Goal: Information Seeking & Learning: Understand process/instructions

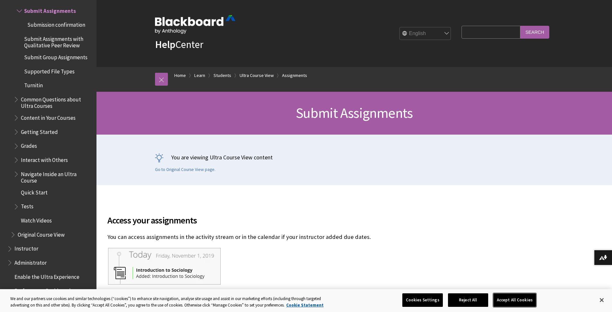
click at [512, 301] on button "Accept All Cookies" at bounding box center [514, 300] width 43 height 14
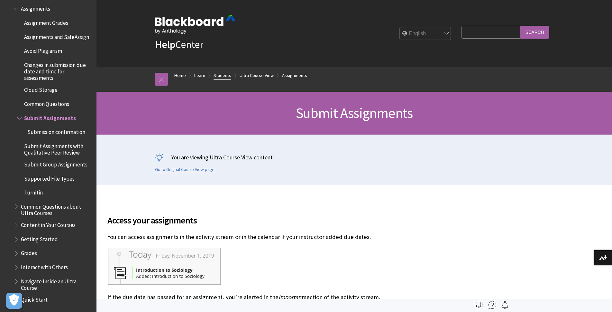
click at [230, 71] on link "Students" at bounding box center [223, 75] width 18 height 8
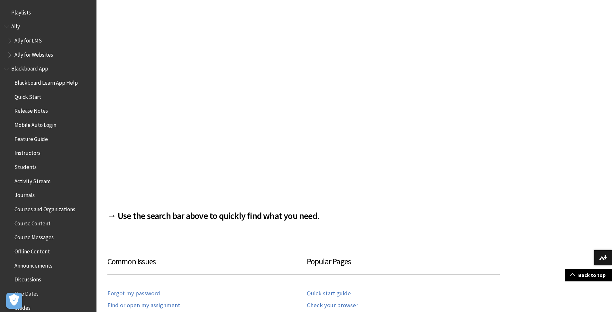
click at [50, 208] on span "Courses and Organizations" at bounding box center [44, 208] width 61 height 9
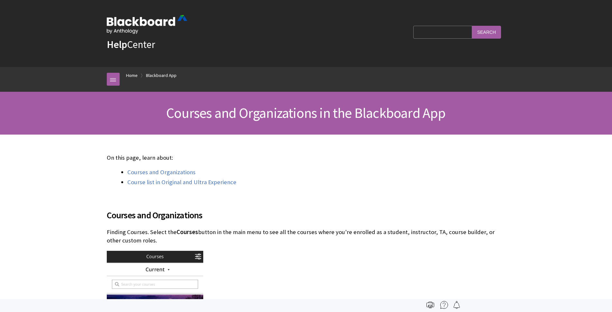
scroll to position [194, 0]
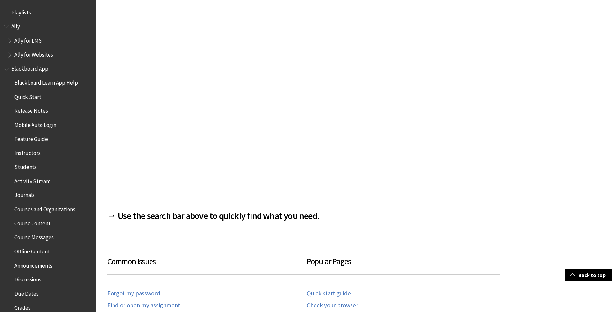
scroll to position [620, 0]
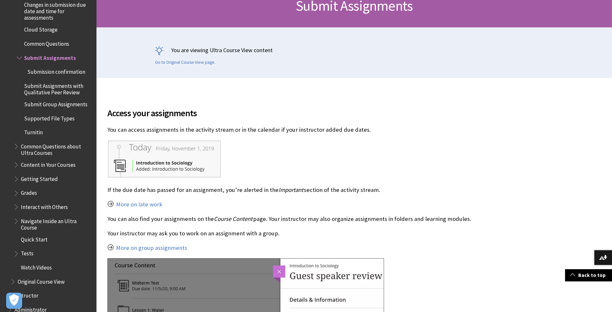
scroll to position [727, 0]
